Goal: Task Accomplishment & Management: Check status

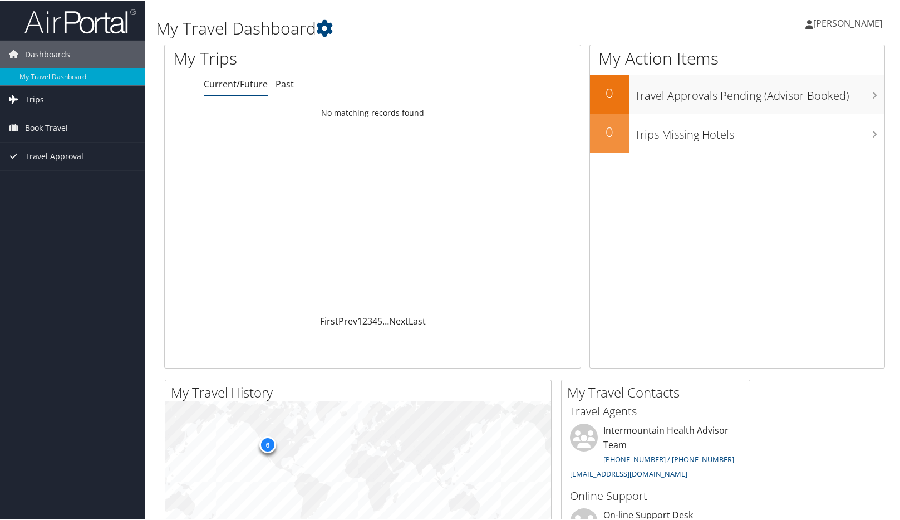
click at [45, 92] on link "Trips" at bounding box center [72, 99] width 145 height 28
click at [70, 117] on link "Current/Future Trips" at bounding box center [72, 120] width 145 height 17
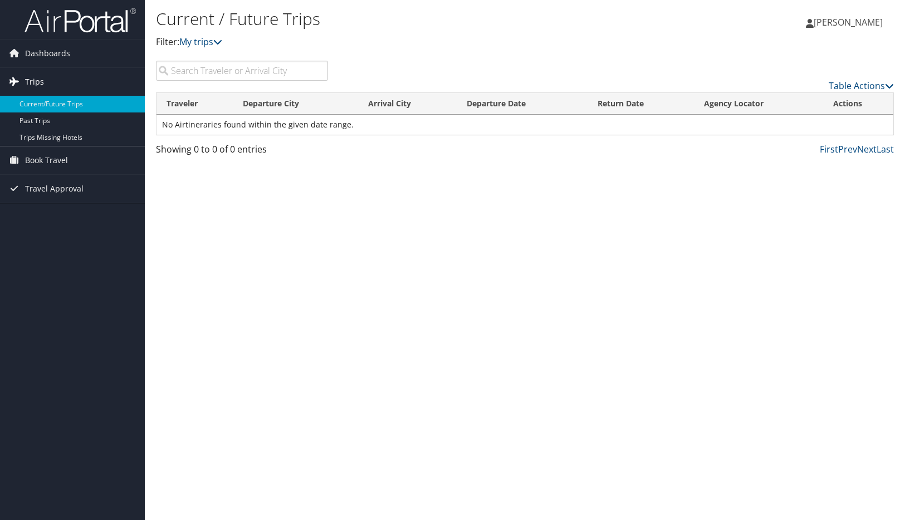
click at [35, 78] on span "Trips" at bounding box center [34, 82] width 19 height 28
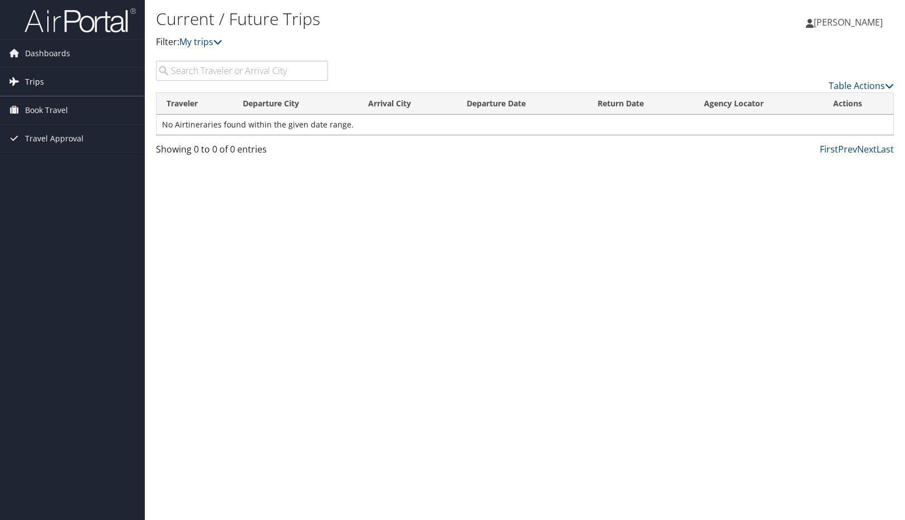
click at [35, 78] on span "Trips" at bounding box center [34, 82] width 19 height 28
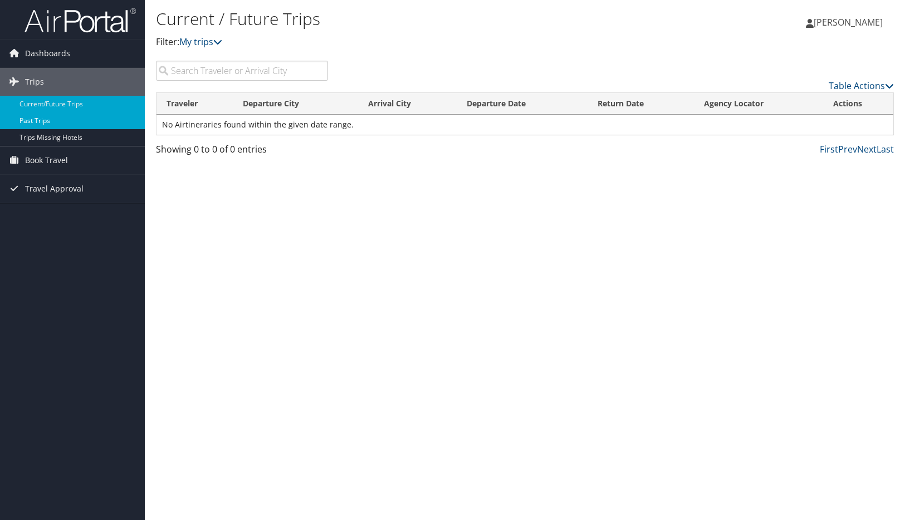
click at [41, 121] on link "Past Trips" at bounding box center [72, 120] width 145 height 17
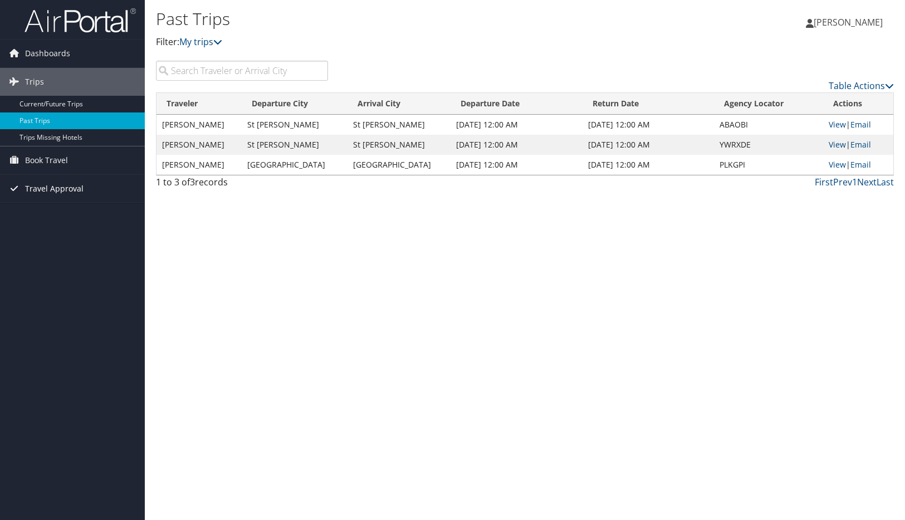
click at [53, 188] on span "Travel Approval" at bounding box center [54, 189] width 58 height 28
click at [60, 208] on link "Pending Trip Approvals" at bounding box center [72, 211] width 145 height 17
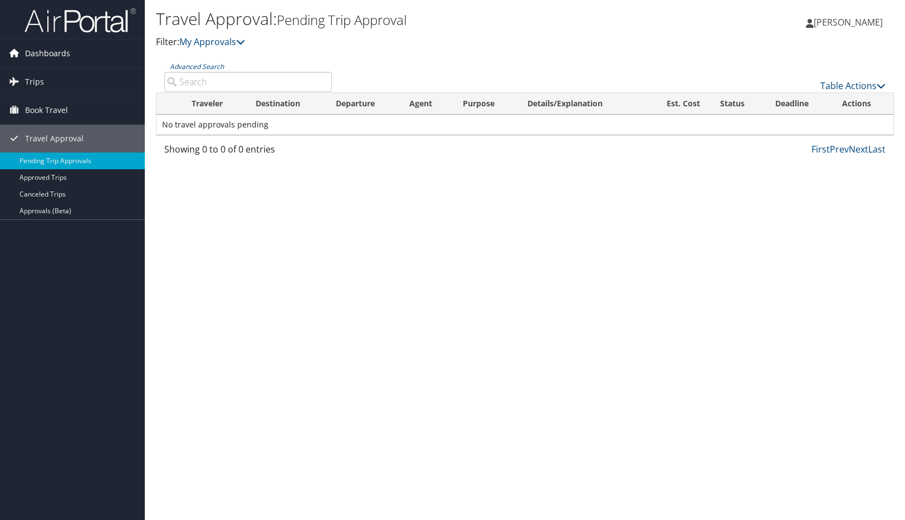
click at [56, 56] on span "Dashboards" at bounding box center [47, 54] width 45 height 28
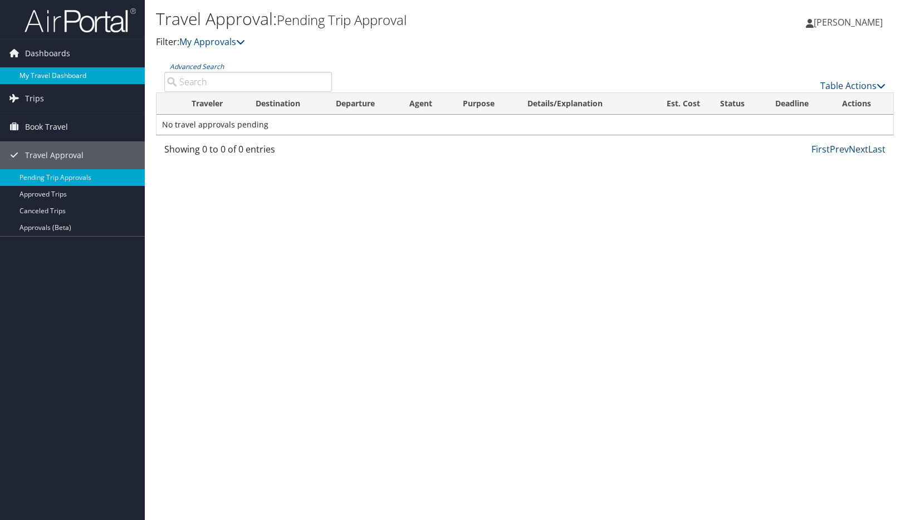
click at [75, 74] on link "My Travel Dashboard" at bounding box center [72, 75] width 145 height 17
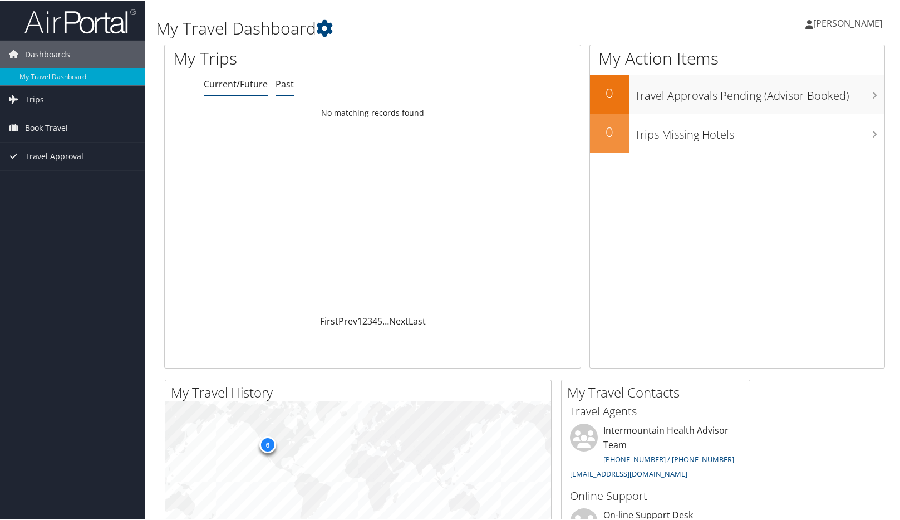
click at [278, 81] on link "Past" at bounding box center [285, 83] width 18 height 12
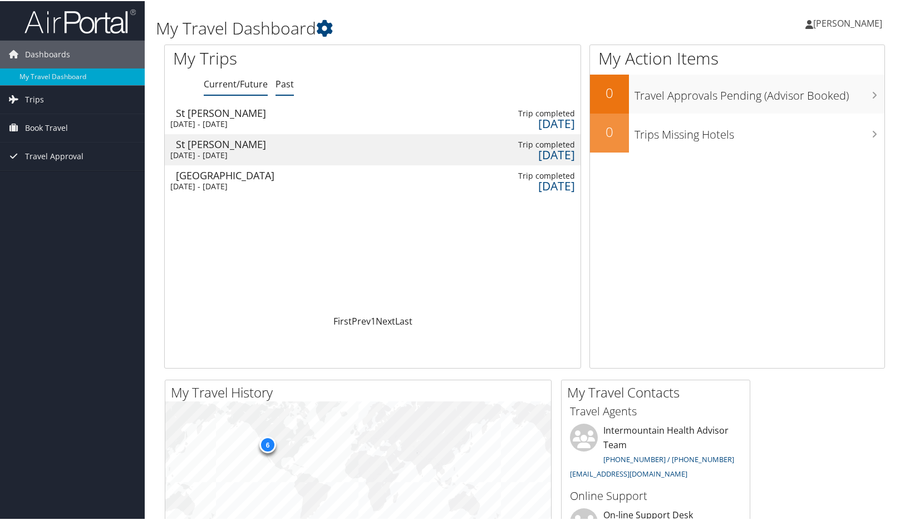
click at [219, 89] on link "Current/Future" at bounding box center [236, 83] width 64 height 12
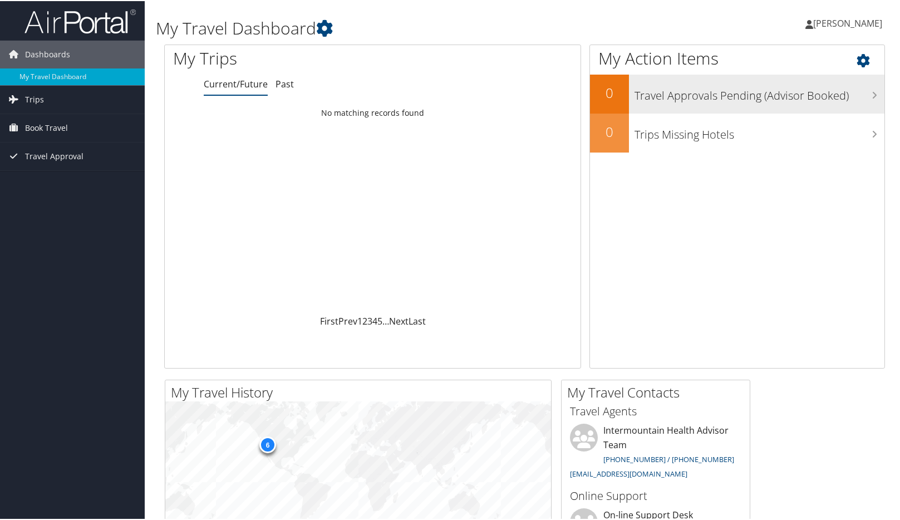
click at [690, 92] on h3 "Travel Approvals Pending (Advisor Booked)" at bounding box center [760, 91] width 250 height 21
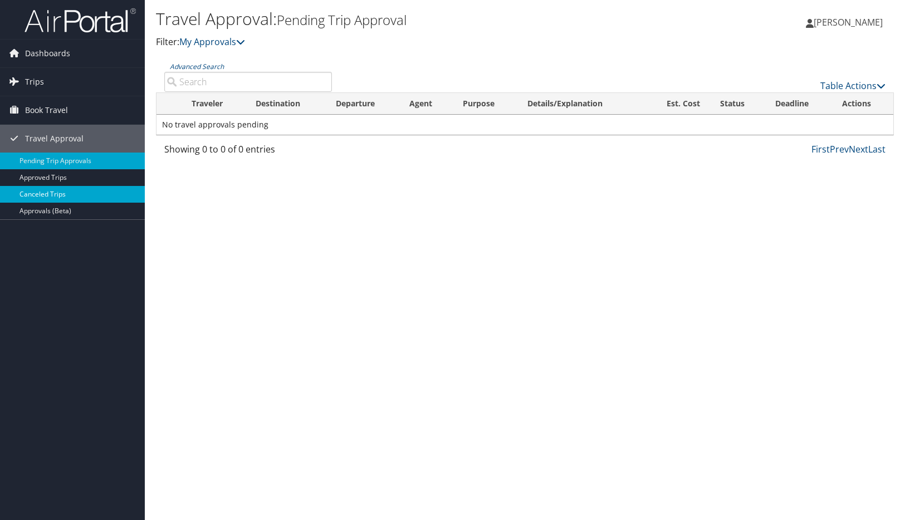
click at [45, 197] on link "Canceled Trips" at bounding box center [72, 194] width 145 height 17
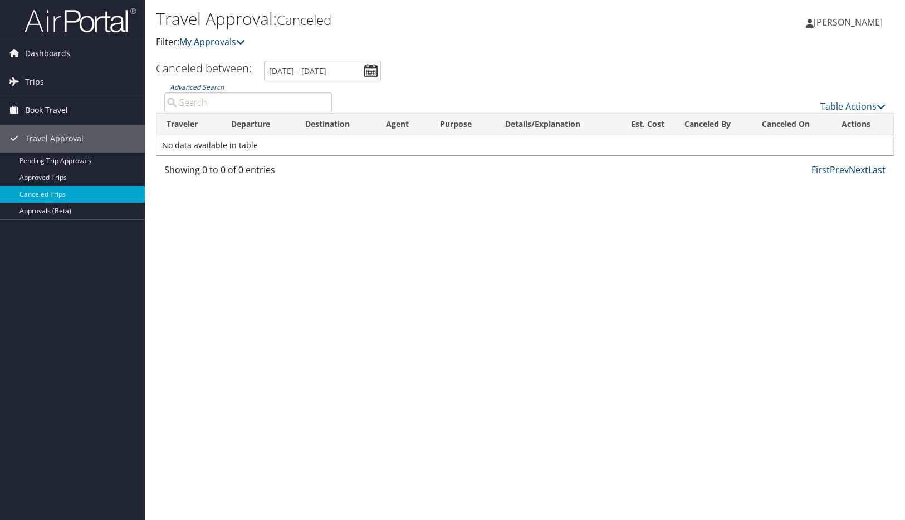
click at [31, 107] on span "Book Travel" at bounding box center [46, 110] width 43 height 28
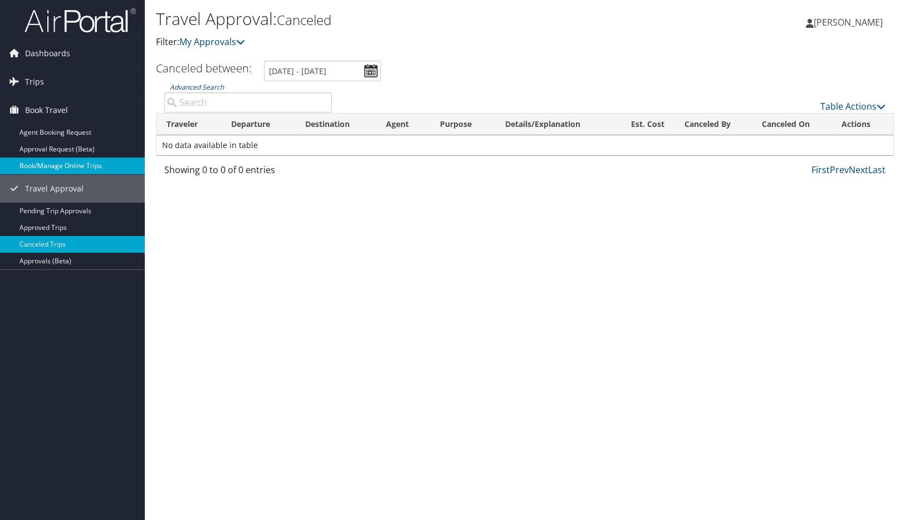
click at [43, 169] on link "Book/Manage Online Trips" at bounding box center [72, 166] width 145 height 17
